Goal: Information Seeking & Learning: Learn about a topic

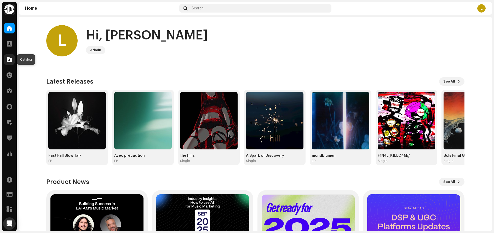
click at [13, 61] on div at bounding box center [9, 59] width 10 height 10
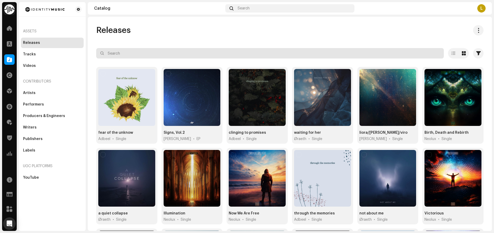
click at [195, 56] on input "text" at bounding box center [269, 53] width 347 height 10
click at [184, 54] on input "text" at bounding box center [269, 53] width 347 height 10
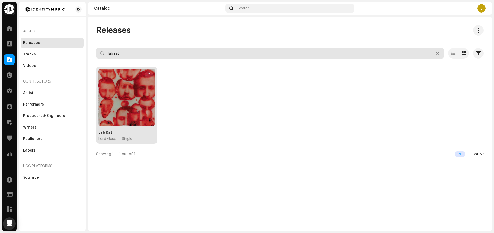
type input "lab rat"
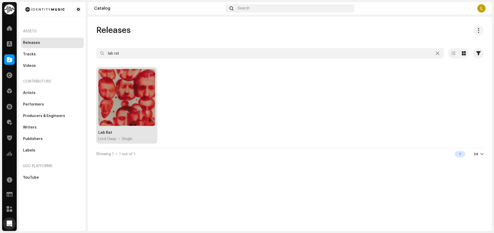
click at [104, 132] on div "Lab Rat" at bounding box center [105, 132] width 14 height 5
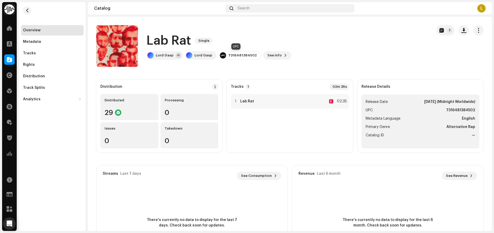
click at [236, 57] on div "7316481384502" at bounding box center [242, 55] width 28 height 4
copy re-o-release-hero "7316481384502 See Info 1 1"
click at [458, 34] on button "button" at bounding box center [463, 30] width 10 height 10
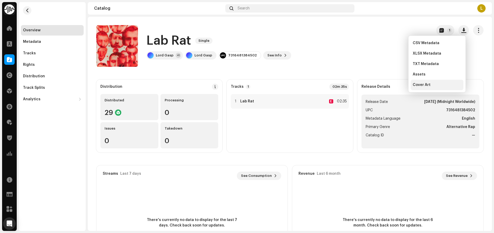
click at [419, 81] on div "Cover Art" at bounding box center [436, 85] width 53 height 10
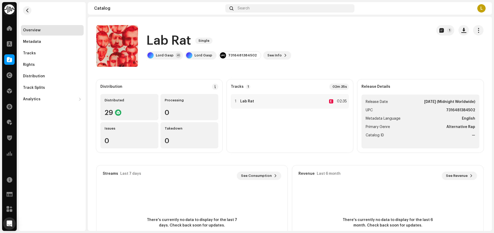
drag, startPoint x: 26, startPoint y: 121, endPoint x: 34, endPoint y: 118, distance: 8.6
click at [26, 121] on div "Overview Metadata Tracks Rights Distribution Track Splits Analytics Consumption…" at bounding box center [52, 116] width 67 height 229
click at [137, 107] on div "Distributed 29" at bounding box center [129, 107] width 58 height 26
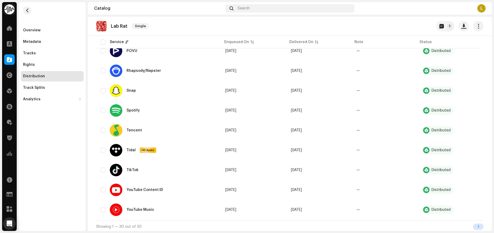
scroll to position [478, 0]
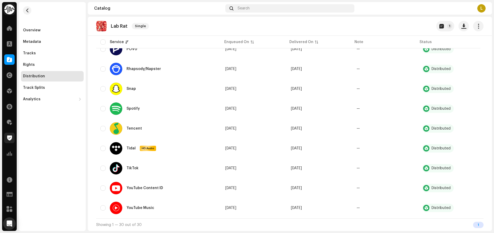
drag, startPoint x: 32, startPoint y: 147, endPoint x: 6, endPoint y: 139, distance: 26.7
click at [32, 147] on div "Overview Metadata Tracks Rights Distribution Track Splits Analytics Consumption…" at bounding box center [52, 116] width 67 height 229
click at [44, 130] on div "Overview Metadata Tracks Rights Distribution Track Splits Analytics Consumption…" at bounding box center [52, 116] width 67 height 229
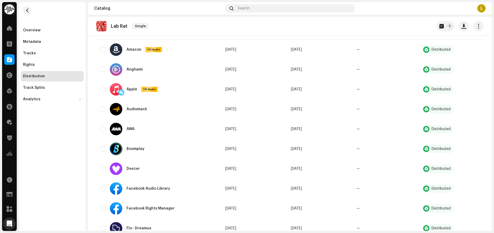
scroll to position [8, 0]
